Goal: Task Accomplishment & Management: Use online tool/utility

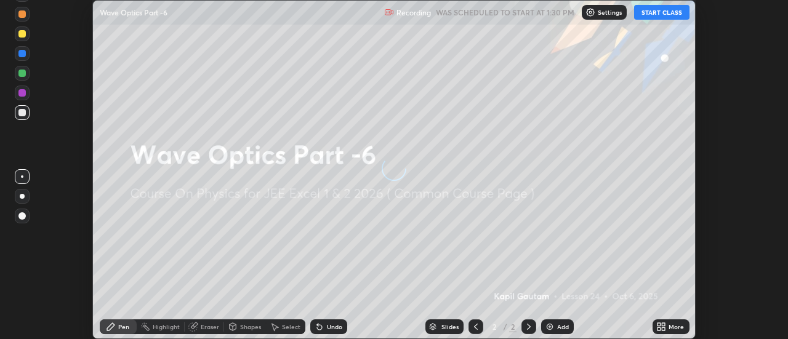
scroll to position [339, 788]
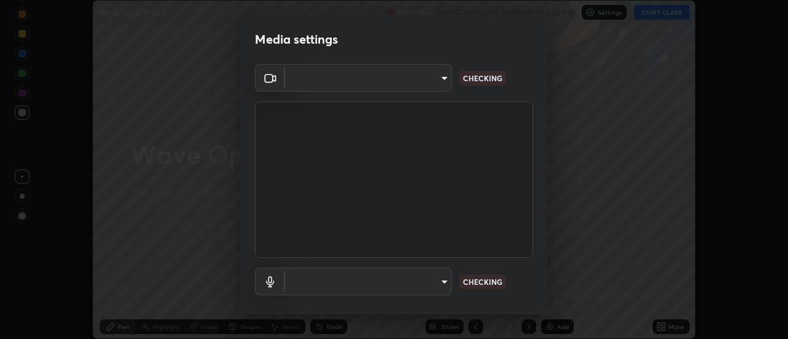
type input "0be616c92c2879d8fe19306c4b8383fc9b13f77197a30f876870ce6c7906effd"
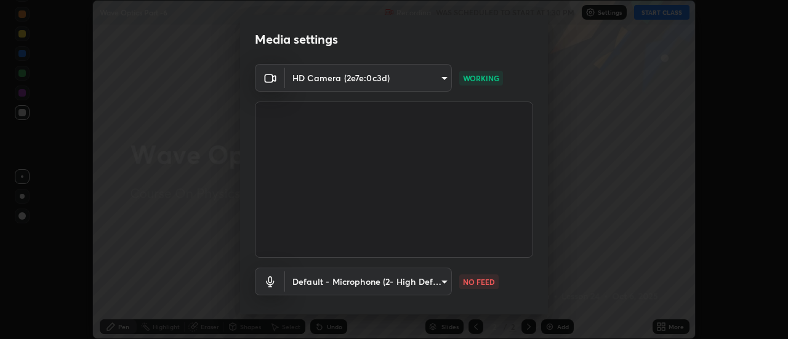
click at [448, 283] on body "Erase all Wave Optics Part -6 Recording WAS SCHEDULED TO START AT 1:30 PM Setti…" at bounding box center [394, 169] width 788 height 339
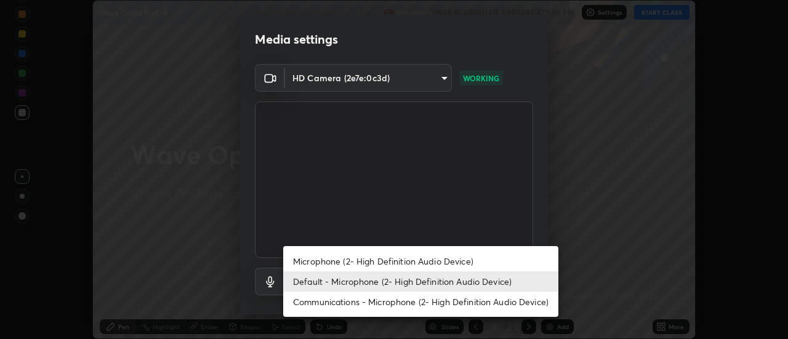
click at [462, 259] on li "Microphone (2- High Definition Audio Device)" at bounding box center [420, 261] width 275 height 20
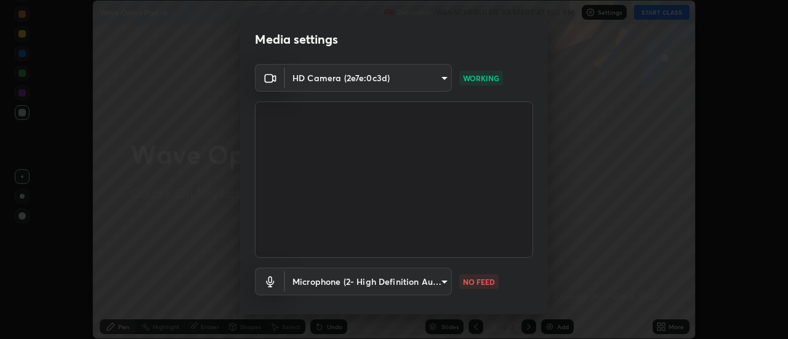
click at [445, 285] on body "Erase all Wave Optics Part -6 Recording WAS SCHEDULED TO START AT 1:30 PM Setti…" at bounding box center [394, 169] width 788 height 339
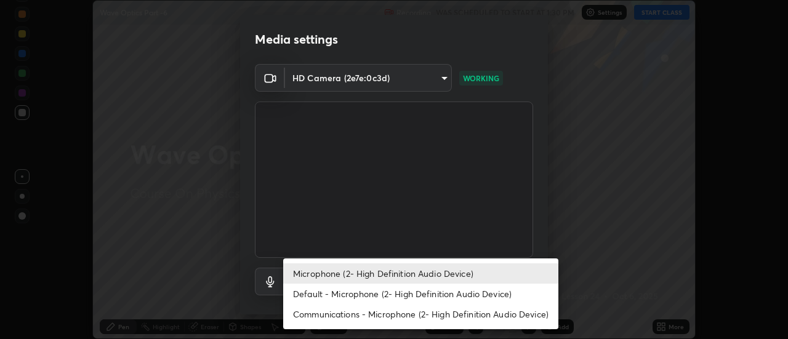
click at [459, 296] on li "Default - Microphone (2- High Definition Audio Device)" at bounding box center [420, 294] width 275 height 20
type input "default"
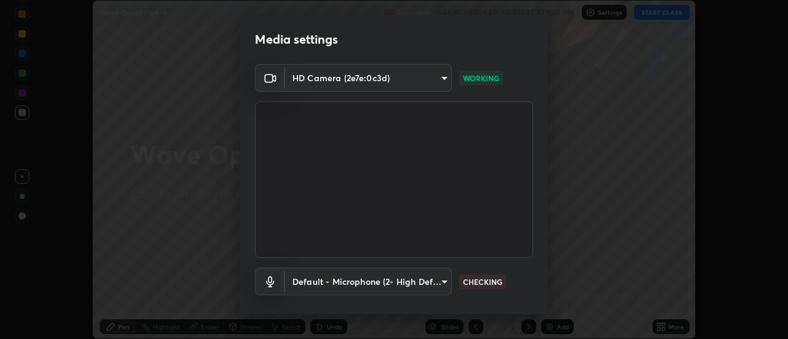
scroll to position [65, 0]
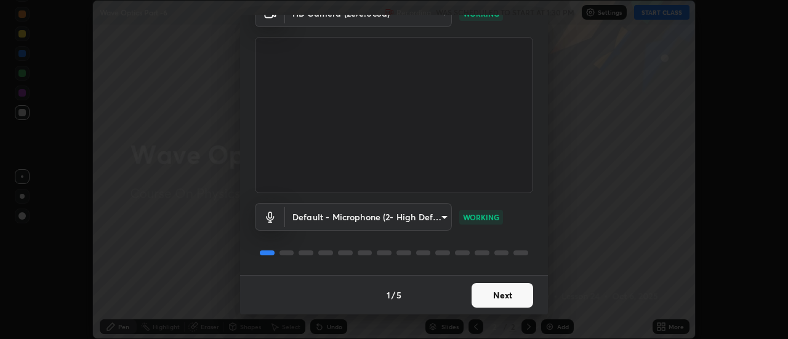
click at [515, 296] on button "Next" at bounding box center [503, 295] width 62 height 25
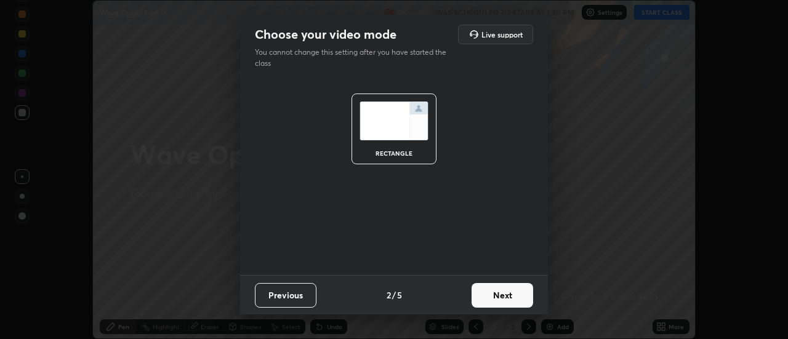
scroll to position [0, 0]
click at [516, 293] on button "Next" at bounding box center [503, 295] width 62 height 25
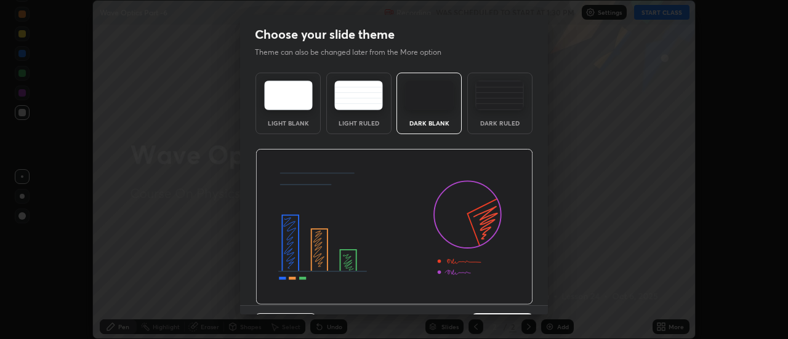
scroll to position [30, 0]
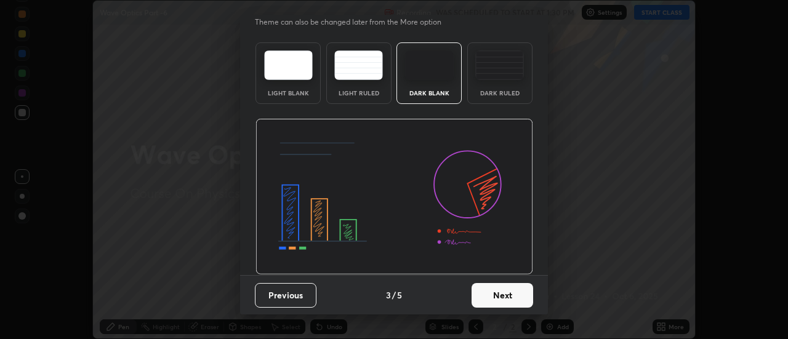
click at [525, 296] on button "Next" at bounding box center [503, 295] width 62 height 25
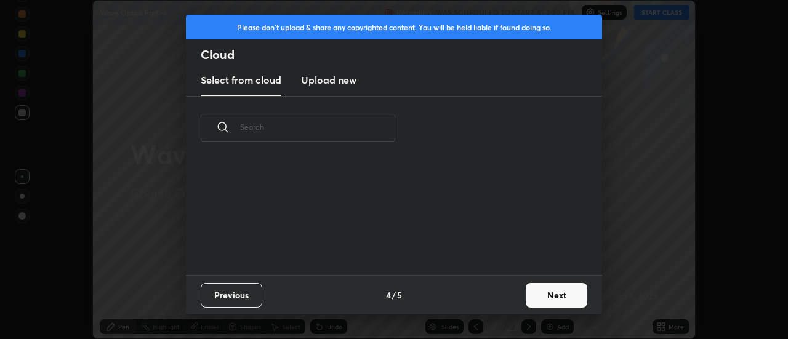
click at [564, 292] on button "Next" at bounding box center [557, 295] width 62 height 25
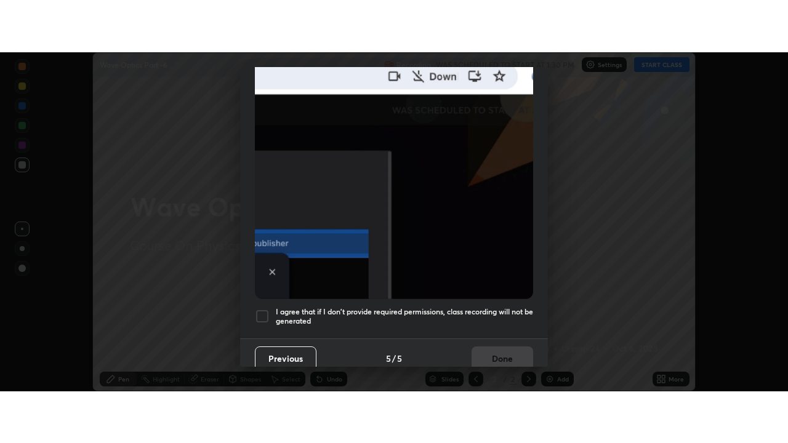
scroll to position [316, 0]
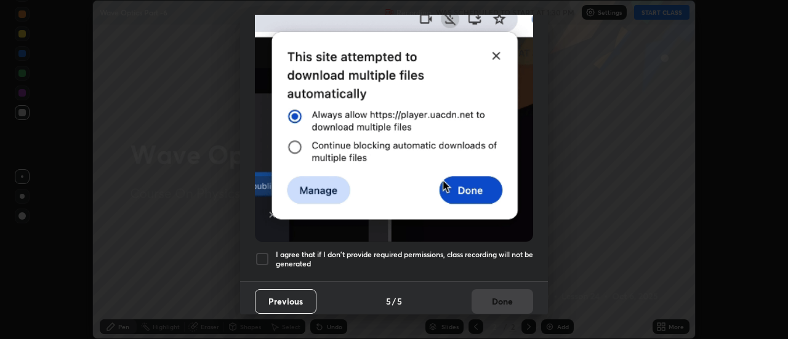
click at [527, 251] on h5 "I agree that if I don't provide required permissions, class recording will not …" at bounding box center [404, 259] width 257 height 19
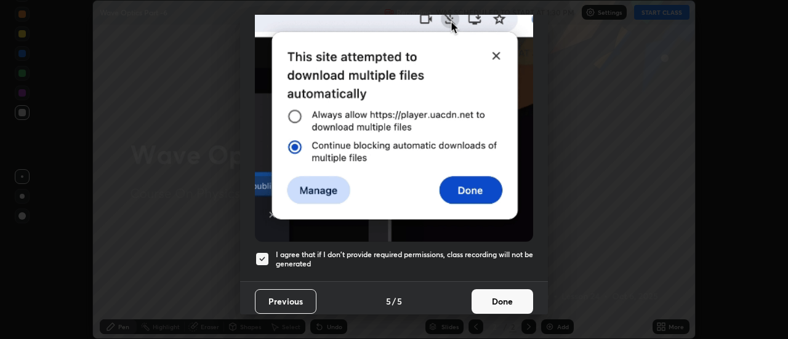
click at [514, 289] on button "Done" at bounding box center [503, 301] width 62 height 25
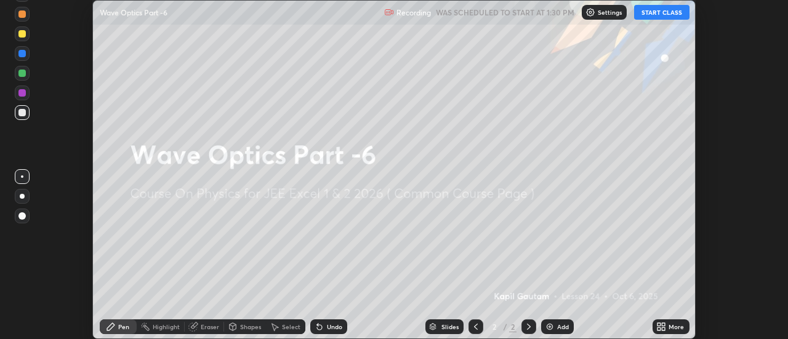
click at [685, 328] on div "More" at bounding box center [671, 327] width 37 height 15
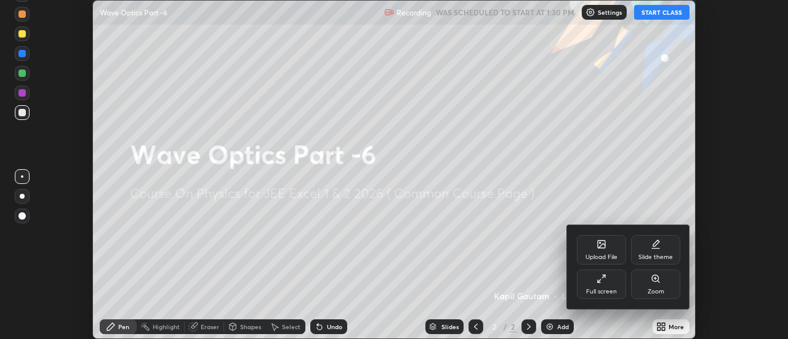
click at [608, 286] on div "Full screen" at bounding box center [601, 285] width 49 height 30
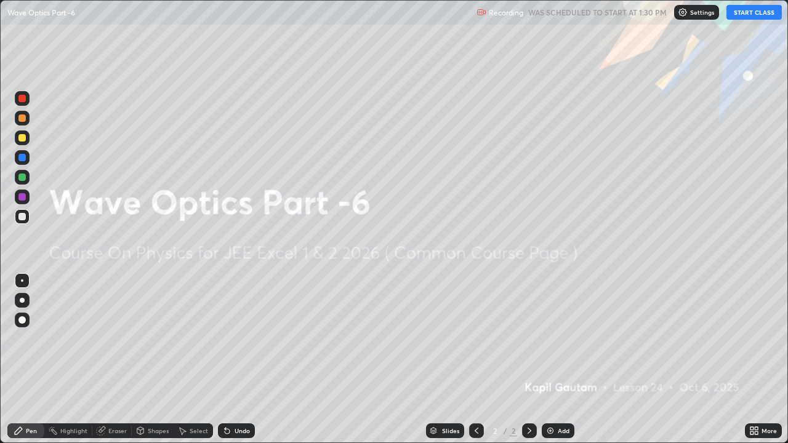
scroll to position [443, 788]
click at [568, 339] on div "Add" at bounding box center [564, 431] width 12 height 6
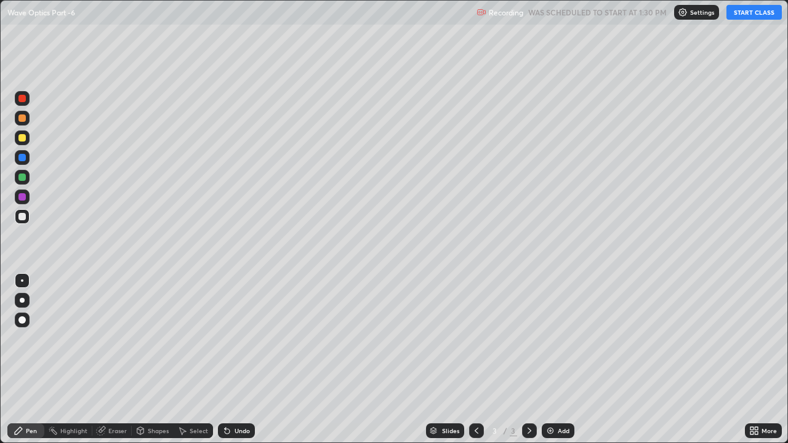
click at [747, 15] on button "START CLASS" at bounding box center [754, 12] width 55 height 15
click at [230, 339] on div "Undo" at bounding box center [236, 431] width 37 height 15
click at [23, 139] on div at bounding box center [21, 137] width 7 height 7
click at [238, 339] on div "Undo" at bounding box center [242, 431] width 15 height 6
click at [22, 300] on div at bounding box center [22, 300] width 5 height 5
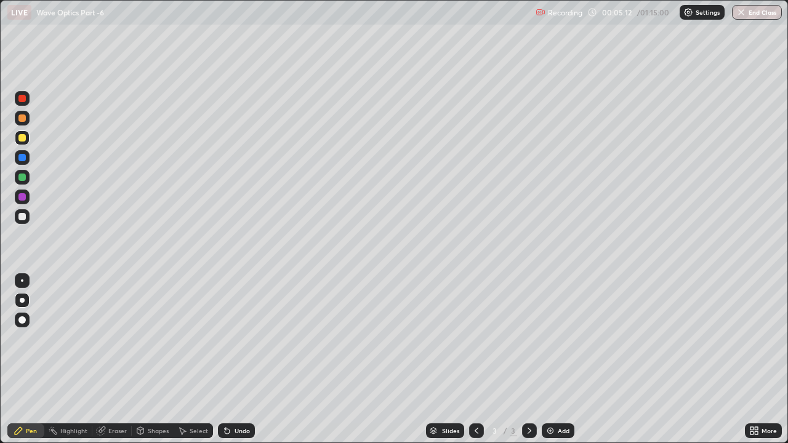
click at [22, 217] on div at bounding box center [21, 216] width 7 height 7
click at [558, 339] on div "Add" at bounding box center [564, 431] width 12 height 6
click at [235, 339] on div "Undo" at bounding box center [242, 431] width 15 height 6
click at [236, 339] on div "Undo" at bounding box center [242, 431] width 15 height 6
click at [105, 339] on div "Eraser" at bounding box center [111, 431] width 39 height 15
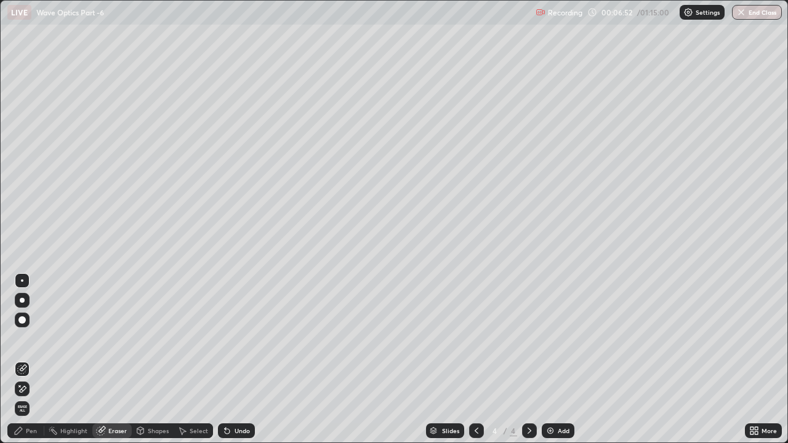
click at [104, 339] on icon at bounding box center [101, 431] width 10 height 10
click at [25, 339] on div "Pen" at bounding box center [25, 431] width 37 height 15
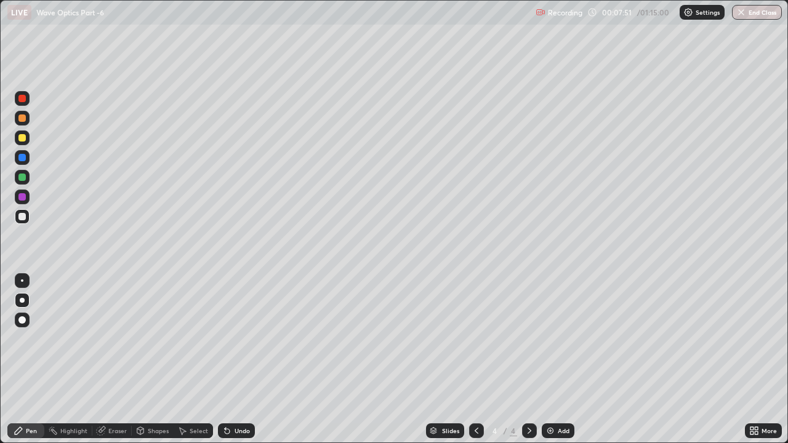
click at [191, 339] on div "Select" at bounding box center [193, 431] width 39 height 15
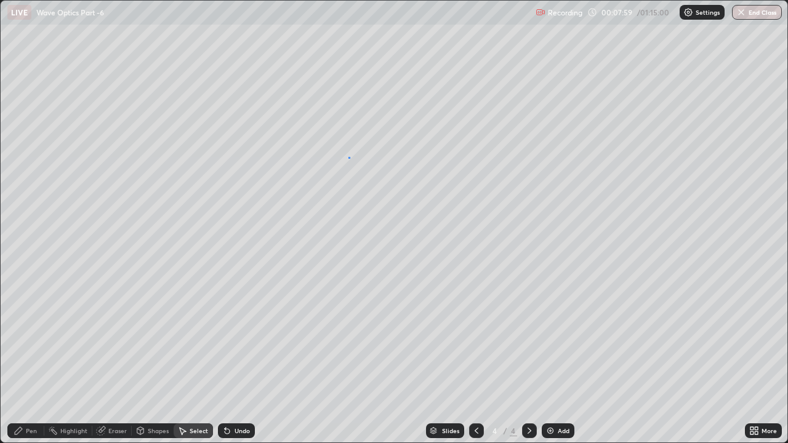
click at [349, 157] on div "0 ° Undo Copy Duplicate Duplicate to new slide Delete" at bounding box center [394, 222] width 787 height 442
click at [350, 170] on div "0 ° Undo Copy Duplicate Duplicate to new slide Delete" at bounding box center [394, 222] width 787 height 442
click at [25, 339] on div "Pen" at bounding box center [25, 431] width 37 height 15
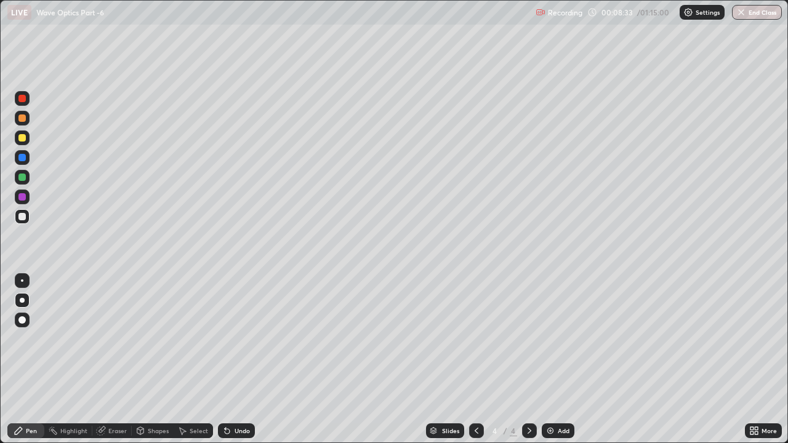
click at [22, 139] on div at bounding box center [21, 137] width 7 height 7
click at [235, 339] on div "Undo" at bounding box center [242, 431] width 15 height 6
click at [235, 339] on div "Undo" at bounding box center [236, 431] width 37 height 15
click at [565, 339] on div "Add" at bounding box center [564, 431] width 12 height 6
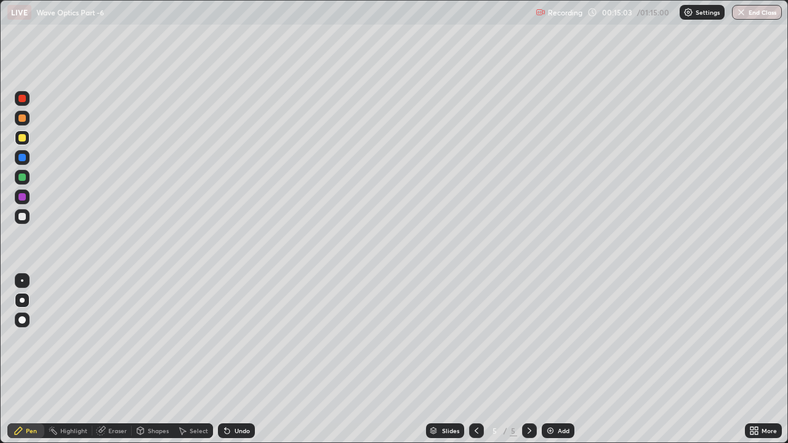
click at [23, 213] on div at bounding box center [21, 216] width 7 height 7
click at [22, 179] on div at bounding box center [21, 177] width 7 height 7
click at [552, 339] on img at bounding box center [551, 431] width 10 height 10
click at [25, 139] on div at bounding box center [21, 137] width 7 height 7
click at [23, 137] on div at bounding box center [21, 137] width 7 height 7
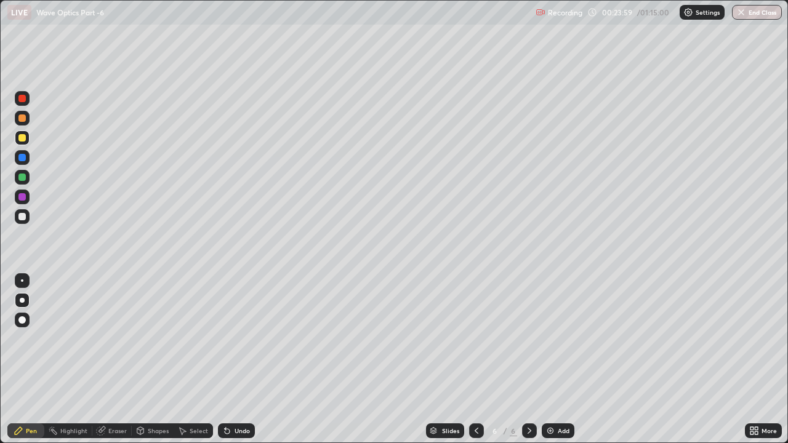
click at [22, 158] on div at bounding box center [21, 157] width 7 height 7
click at [109, 339] on div "Eraser" at bounding box center [117, 431] width 18 height 6
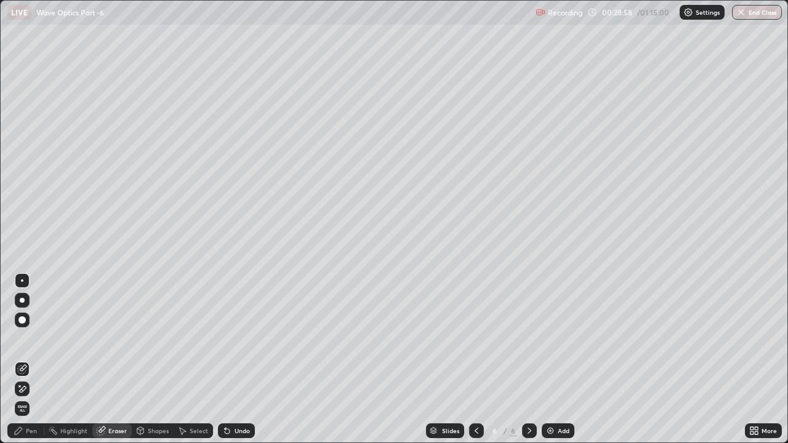
click at [20, 339] on icon at bounding box center [19, 385] width 1 height 1
click at [550, 339] on img at bounding box center [551, 431] width 10 height 10
click at [33, 339] on div "Pen" at bounding box center [25, 431] width 37 height 15
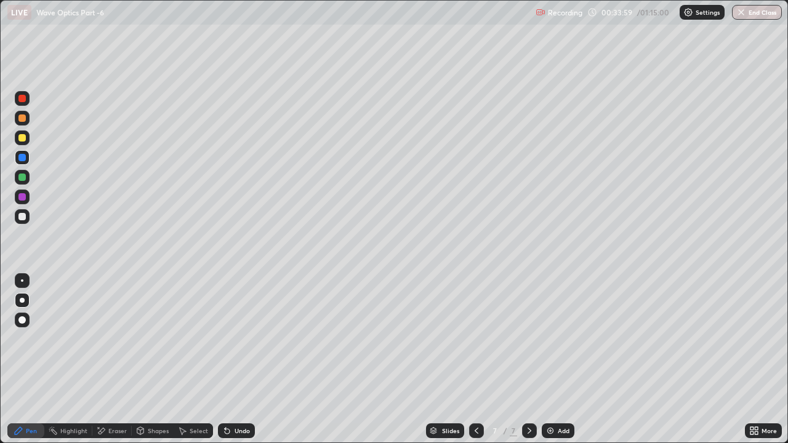
click at [475, 339] on icon at bounding box center [477, 431] width 10 height 10
click at [237, 339] on div "Undo" at bounding box center [242, 431] width 15 height 6
click at [235, 339] on div "Undo" at bounding box center [242, 431] width 15 height 6
click at [528, 339] on icon at bounding box center [530, 431] width 4 height 6
click at [481, 339] on div at bounding box center [476, 431] width 15 height 15
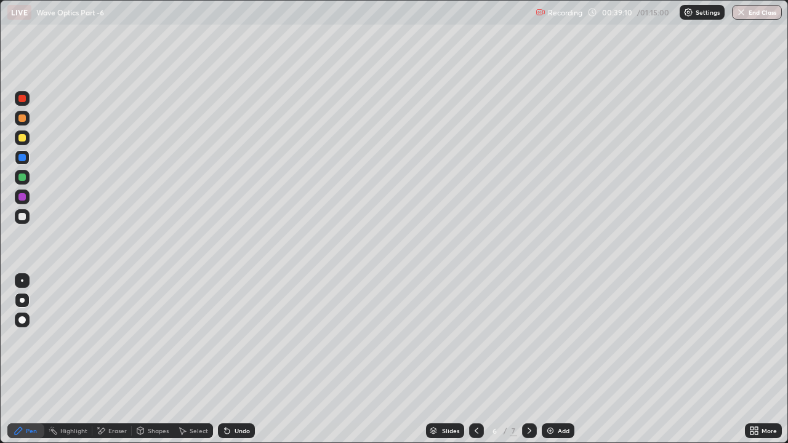
click at [481, 339] on div at bounding box center [476, 431] width 15 height 15
click at [528, 339] on icon at bounding box center [530, 431] width 10 height 10
click at [530, 339] on icon at bounding box center [530, 431] width 4 height 6
click at [560, 339] on div "Add" at bounding box center [564, 431] width 12 height 6
click at [22, 178] on div at bounding box center [21, 177] width 7 height 7
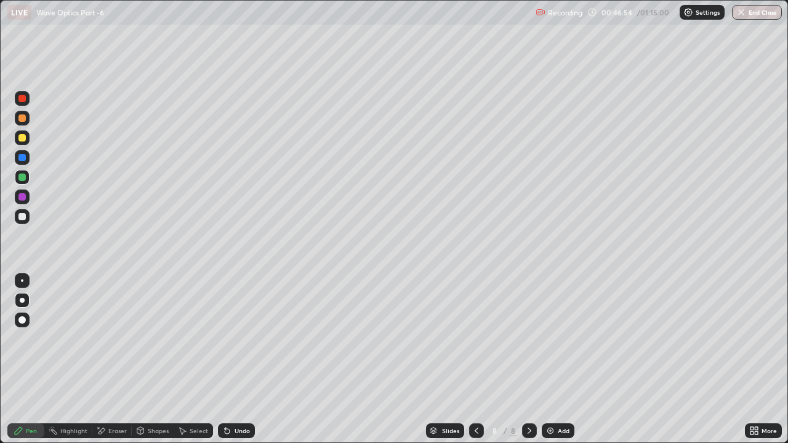
click at [235, 339] on div "Undo" at bounding box center [242, 431] width 15 height 6
click at [363, 8] on div "LIVE Wave Optics Part -6" at bounding box center [268, 12] width 523 height 25
click at [559, 339] on div "Add" at bounding box center [564, 431] width 12 height 6
click at [23, 217] on div at bounding box center [21, 216] width 7 height 7
click at [20, 140] on div at bounding box center [21, 137] width 7 height 7
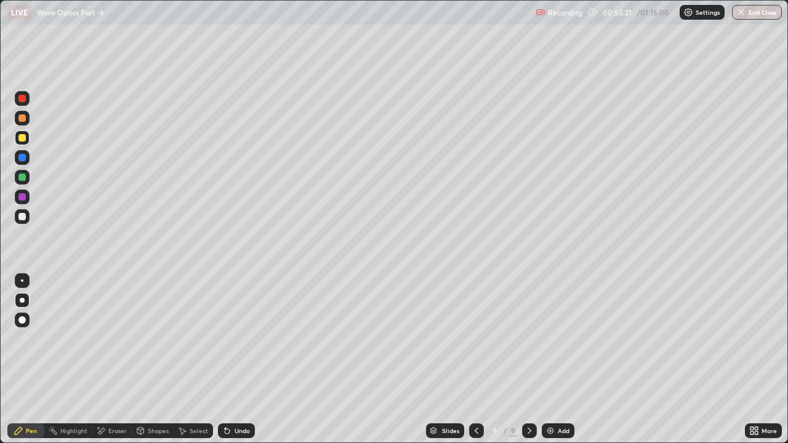
click at [235, 339] on div "Undo" at bounding box center [242, 431] width 15 height 6
click at [237, 339] on div "Undo" at bounding box center [242, 431] width 15 height 6
click at [560, 339] on div "Add" at bounding box center [564, 431] width 12 height 6
click at [235, 339] on div "Undo" at bounding box center [242, 431] width 15 height 6
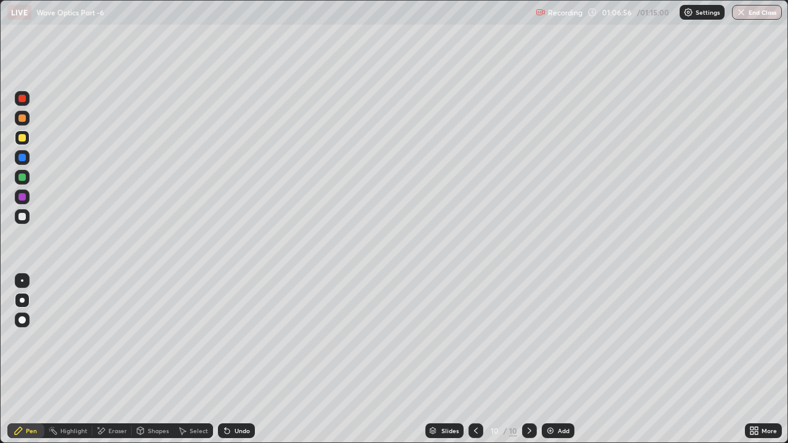
click at [232, 339] on div "Undo" at bounding box center [236, 431] width 37 height 15
click at [225, 339] on icon at bounding box center [227, 431] width 5 height 5
click at [228, 339] on icon at bounding box center [227, 431] width 10 height 10
click at [225, 339] on icon at bounding box center [227, 431] width 5 height 5
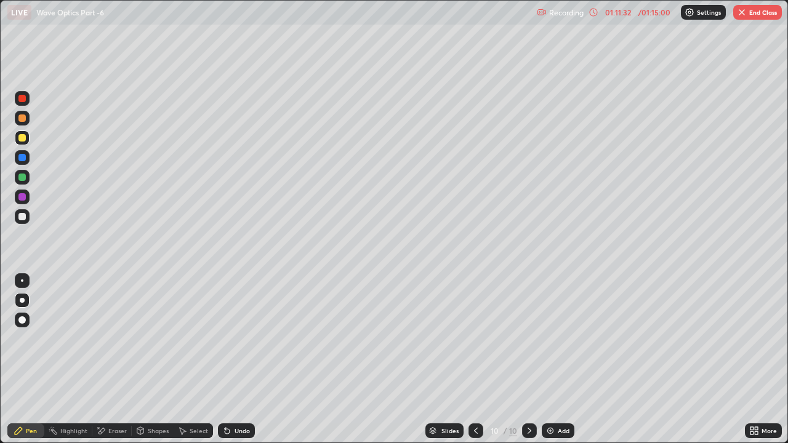
click at [563, 339] on div "Add" at bounding box center [564, 431] width 12 height 6
click at [22, 102] on div at bounding box center [21, 98] width 7 height 7
click at [22, 219] on div at bounding box center [21, 216] width 7 height 7
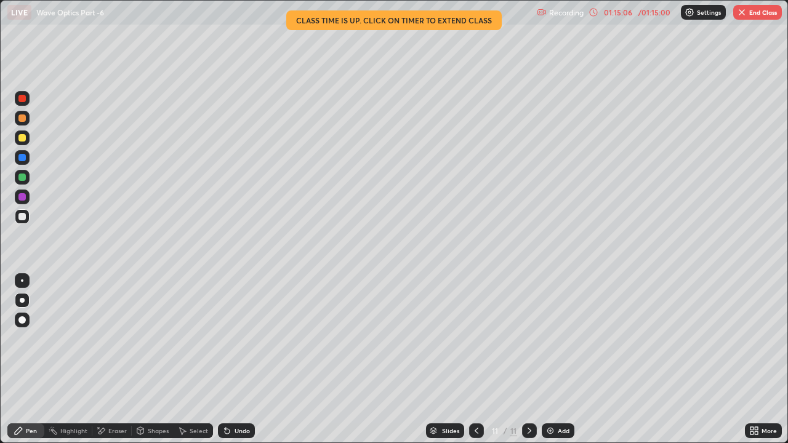
click at [244, 339] on div "Undo" at bounding box center [242, 431] width 15 height 6
click at [565, 339] on div "Add" at bounding box center [564, 431] width 12 height 6
click at [27, 135] on div at bounding box center [22, 138] width 15 height 15
click at [23, 179] on div at bounding box center [21, 177] width 7 height 7
click at [765, 13] on button "End Class" at bounding box center [757, 12] width 49 height 15
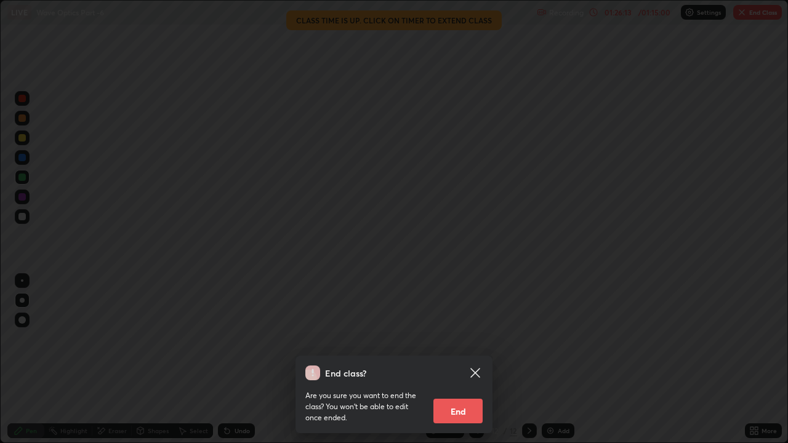
click at [480, 339] on button "End" at bounding box center [457, 411] width 49 height 25
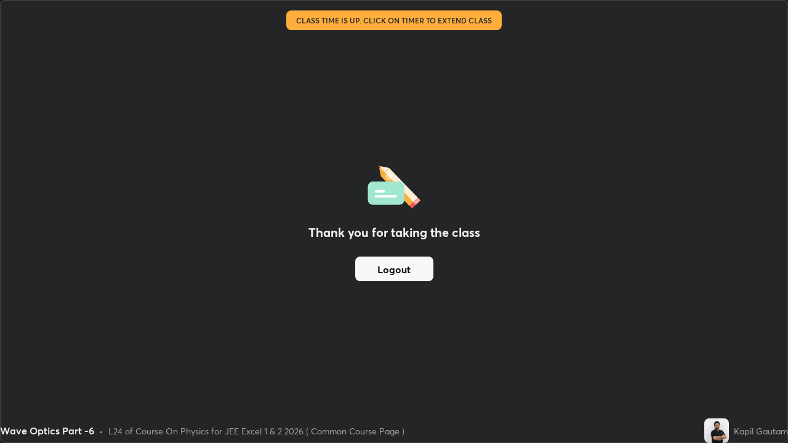
click at [417, 272] on button "Logout" at bounding box center [394, 269] width 78 height 25
